Goal: Task Accomplishment & Management: Use online tool/utility

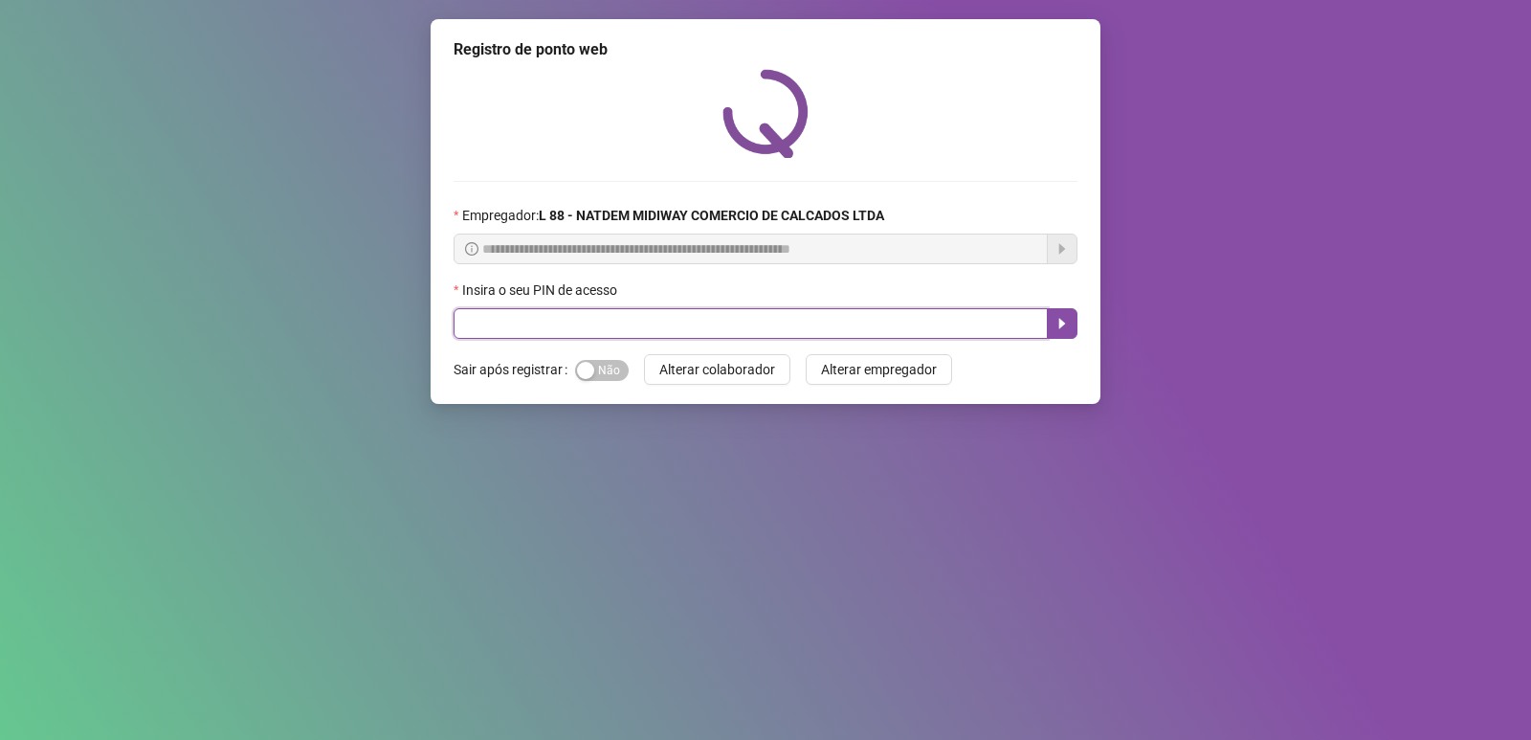
click at [569, 308] on input "text" at bounding box center [751, 323] width 594 height 31
type input "*****"
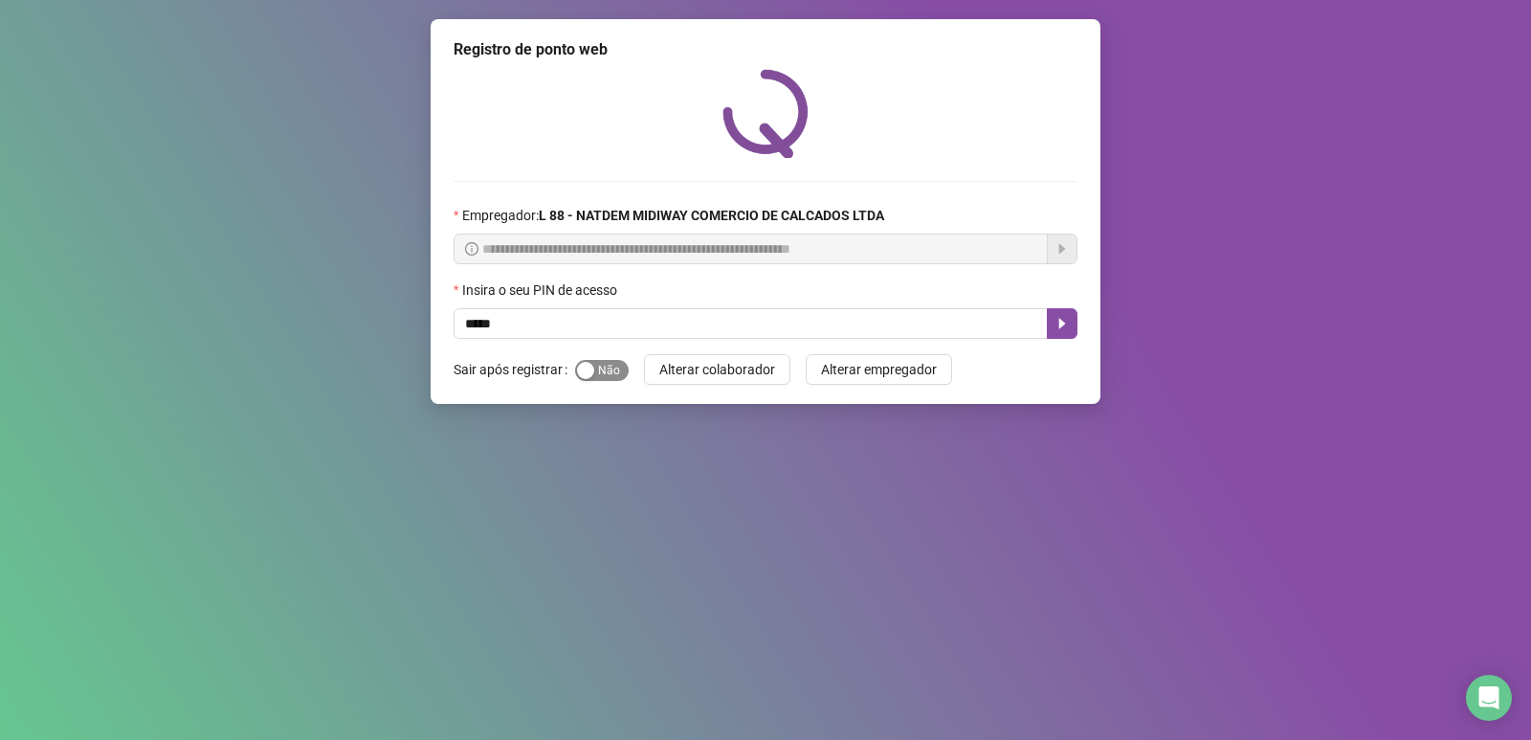
click at [585, 363] on div "button" at bounding box center [585, 370] width 17 height 17
click at [1059, 326] on icon "caret-right" at bounding box center [1062, 324] width 7 height 11
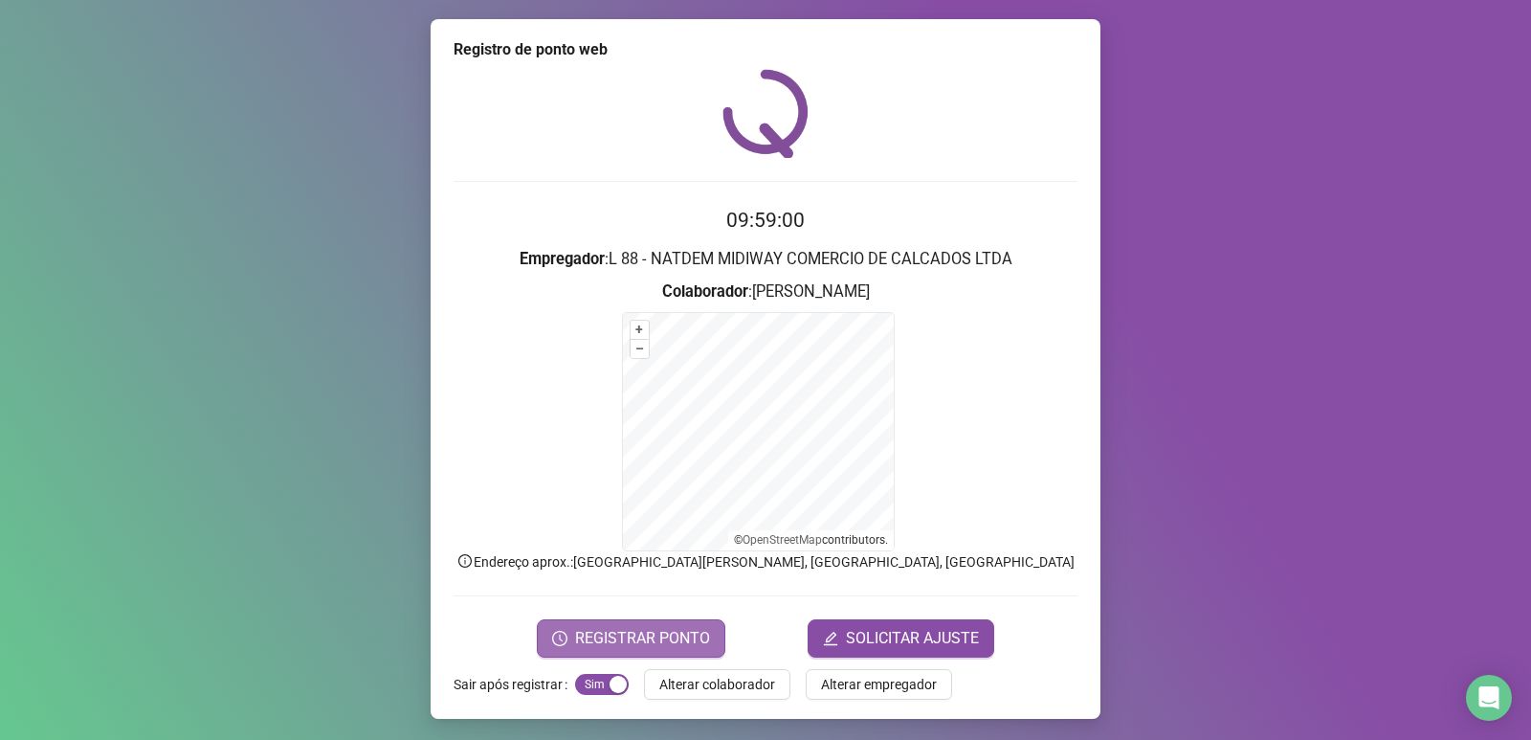
click at [644, 647] on span "REGISTRAR PONTO" at bounding box center [642, 638] width 135 height 23
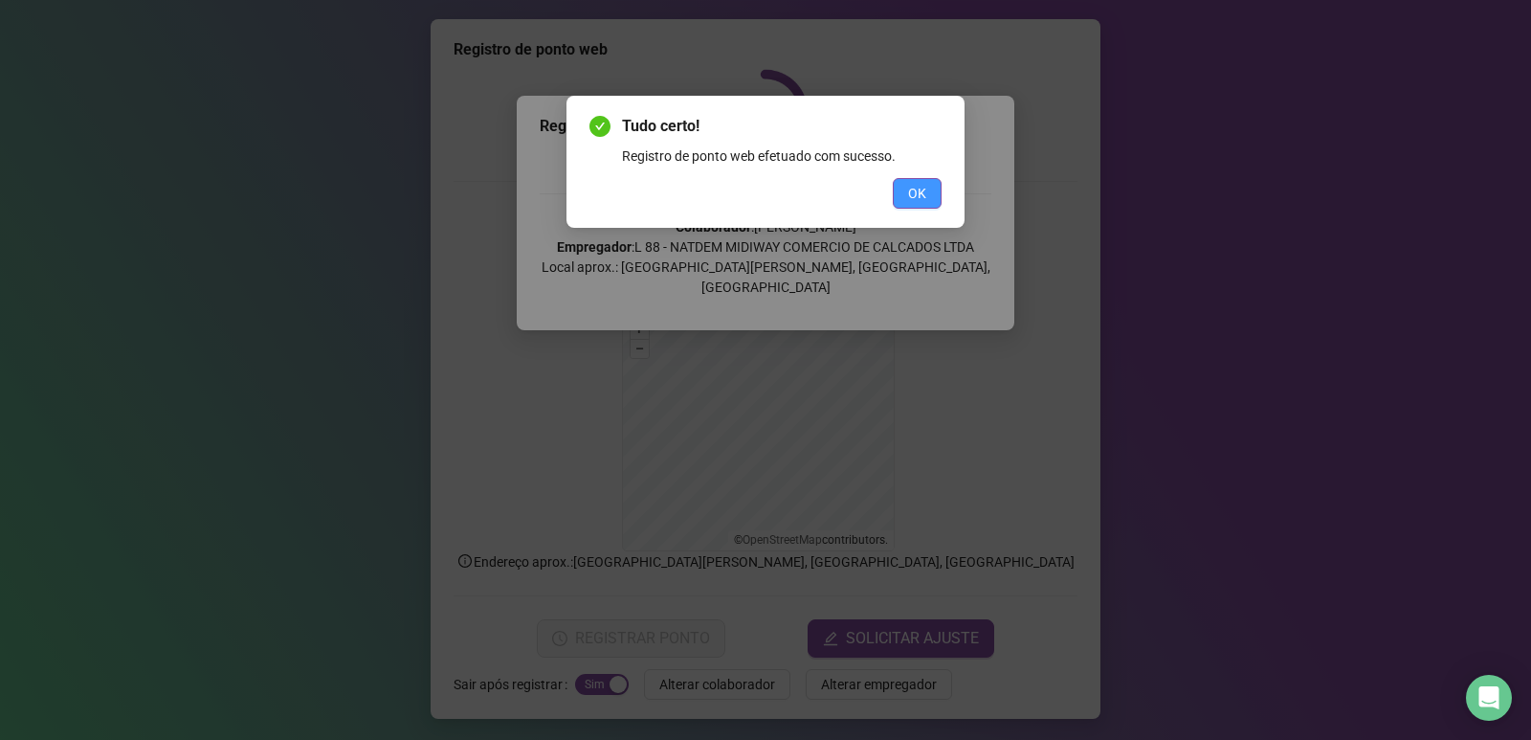
click at [923, 191] on span "OK" at bounding box center [917, 193] width 18 height 21
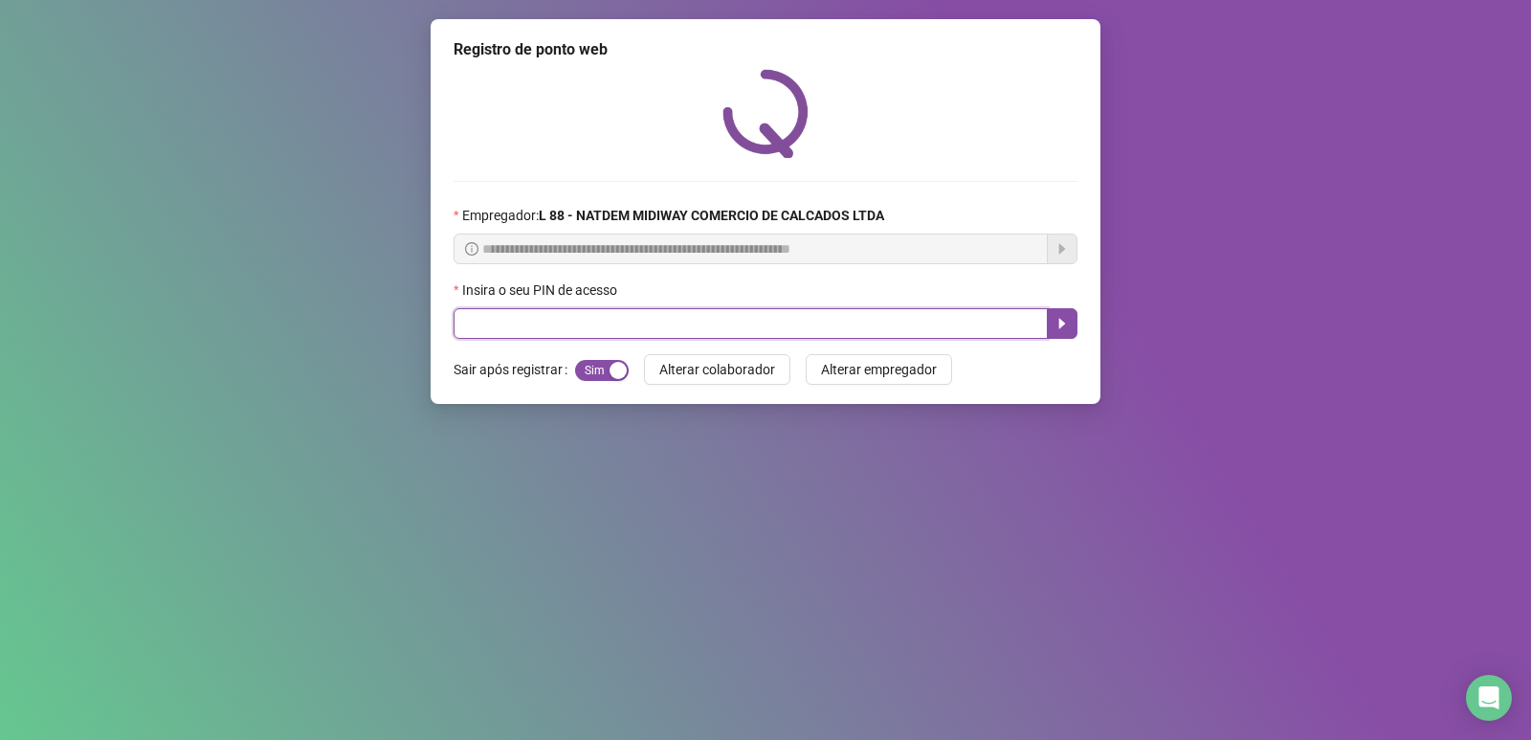
click at [605, 334] on input "text" at bounding box center [751, 323] width 594 height 31
type input "*****"
click at [1061, 316] on button "button" at bounding box center [1062, 323] width 31 height 31
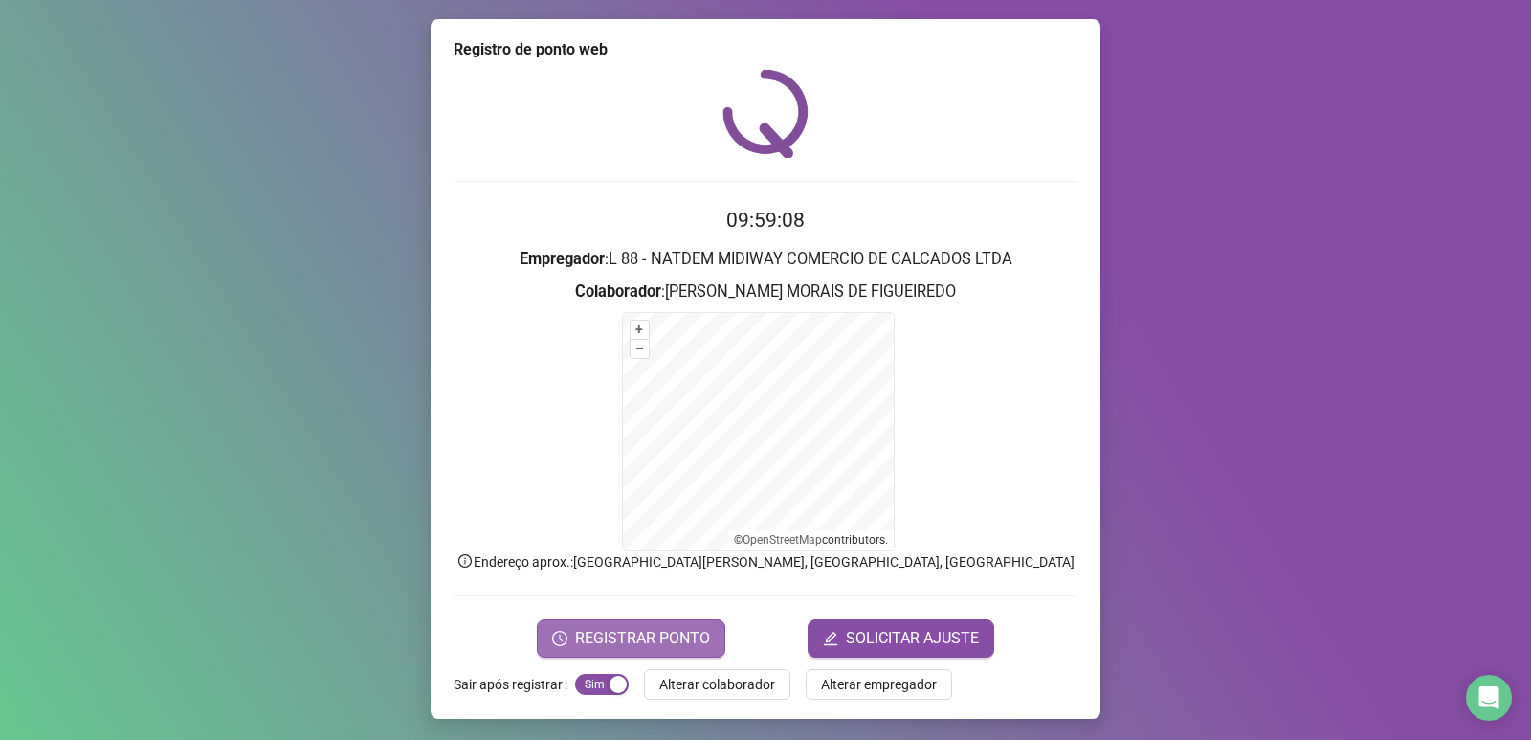
click at [575, 640] on span "REGISTRAR PONTO" at bounding box center [642, 638] width 135 height 23
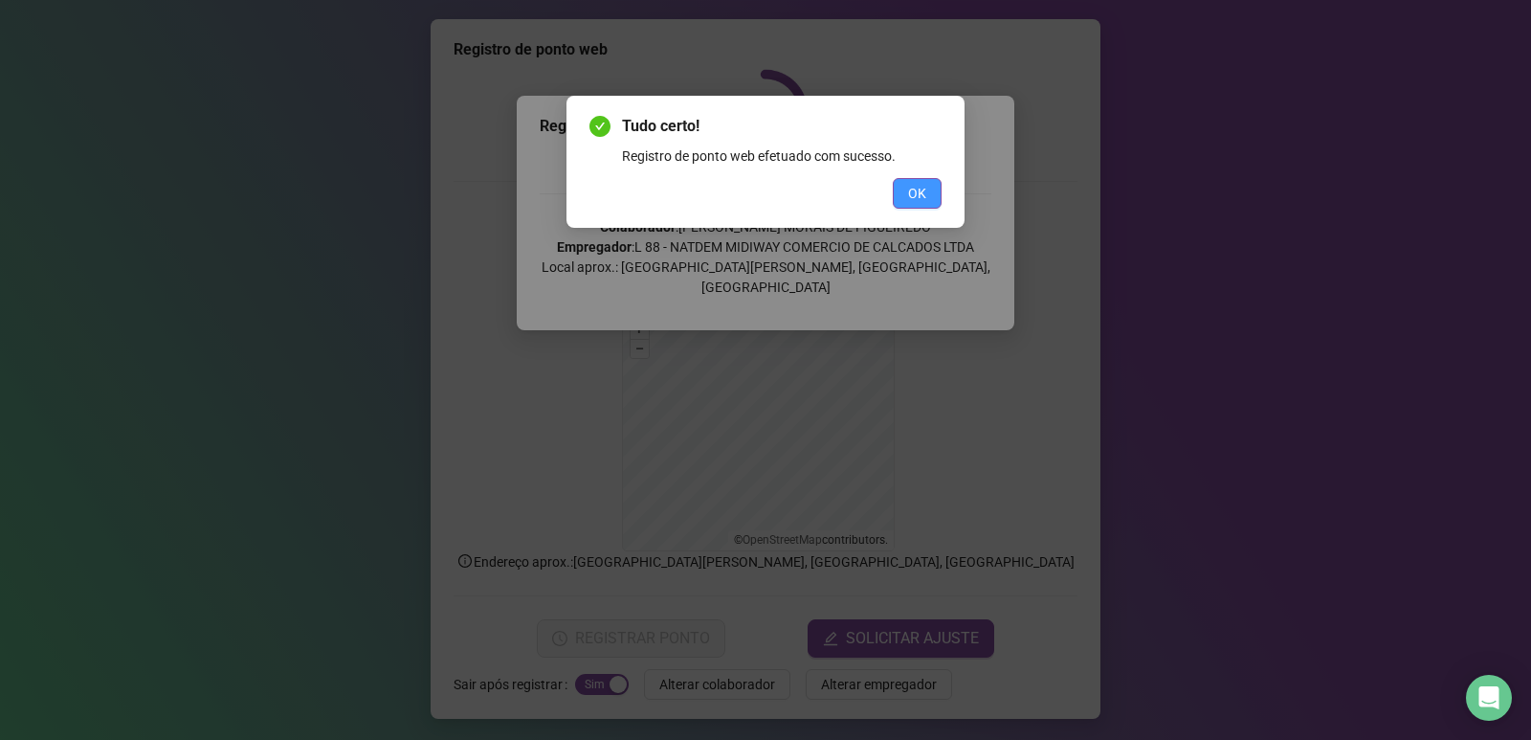
click at [937, 196] on button "OK" at bounding box center [917, 193] width 49 height 31
